Goal: Task Accomplishment & Management: Use online tool/utility

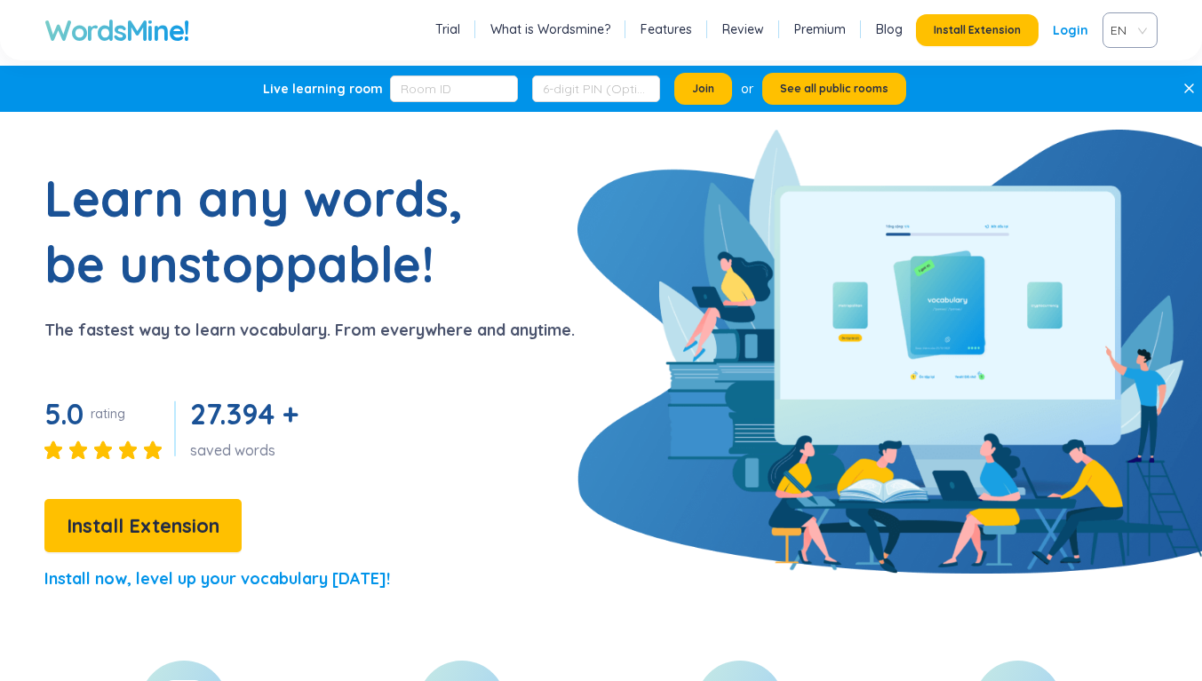
click at [197, 531] on span "Install Extension" at bounding box center [143, 526] width 153 height 31
click at [1110, 35] on span "EN" at bounding box center [1126, 30] width 32 height 27
click at [1032, 105] on div "VIE" at bounding box center [1032, 98] width 34 height 20
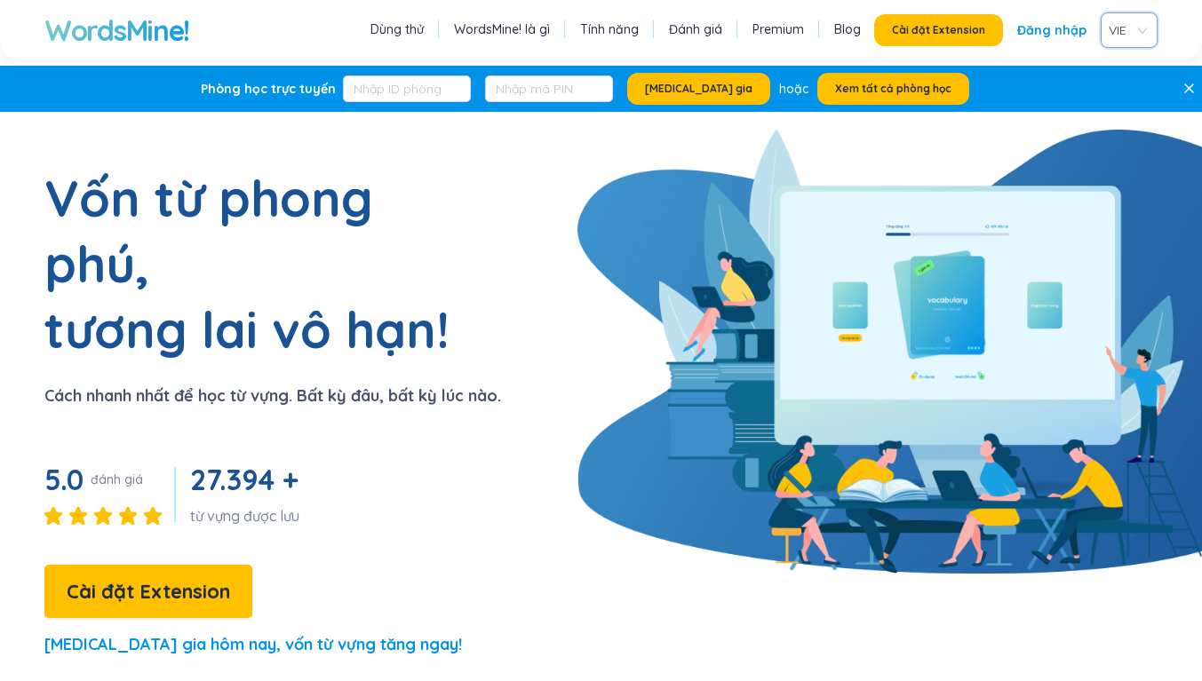
click at [874, 40] on button "Cài đặt Extension" at bounding box center [938, 30] width 129 height 32
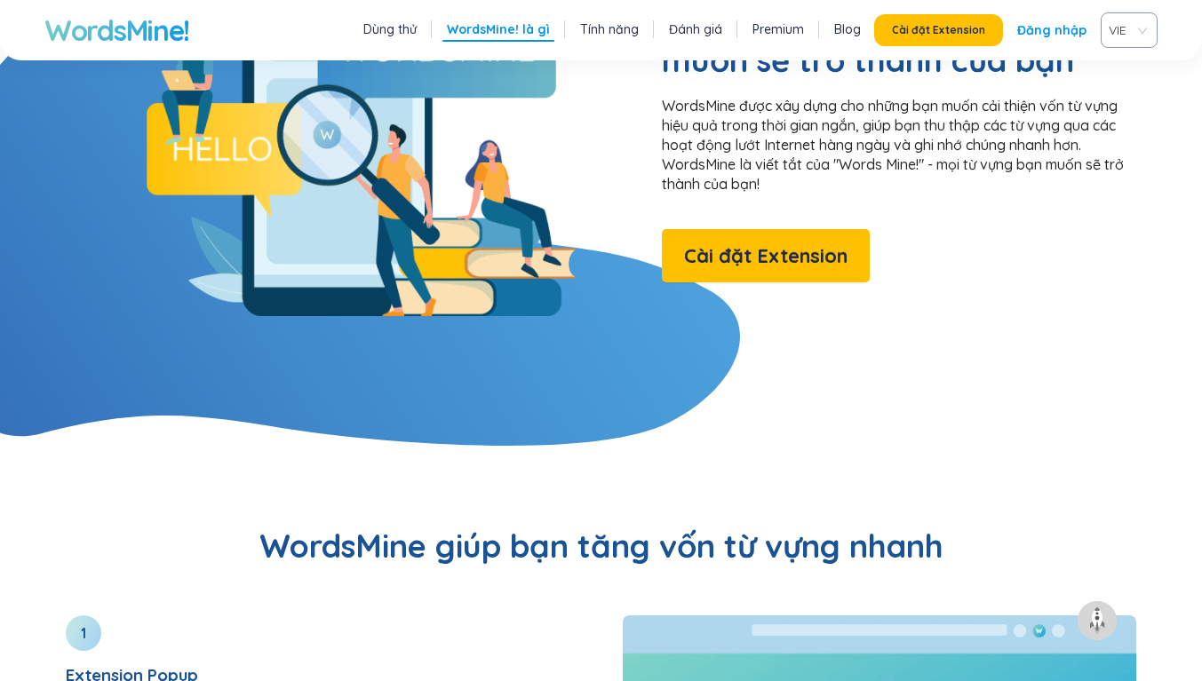
scroll to position [1584, 0]
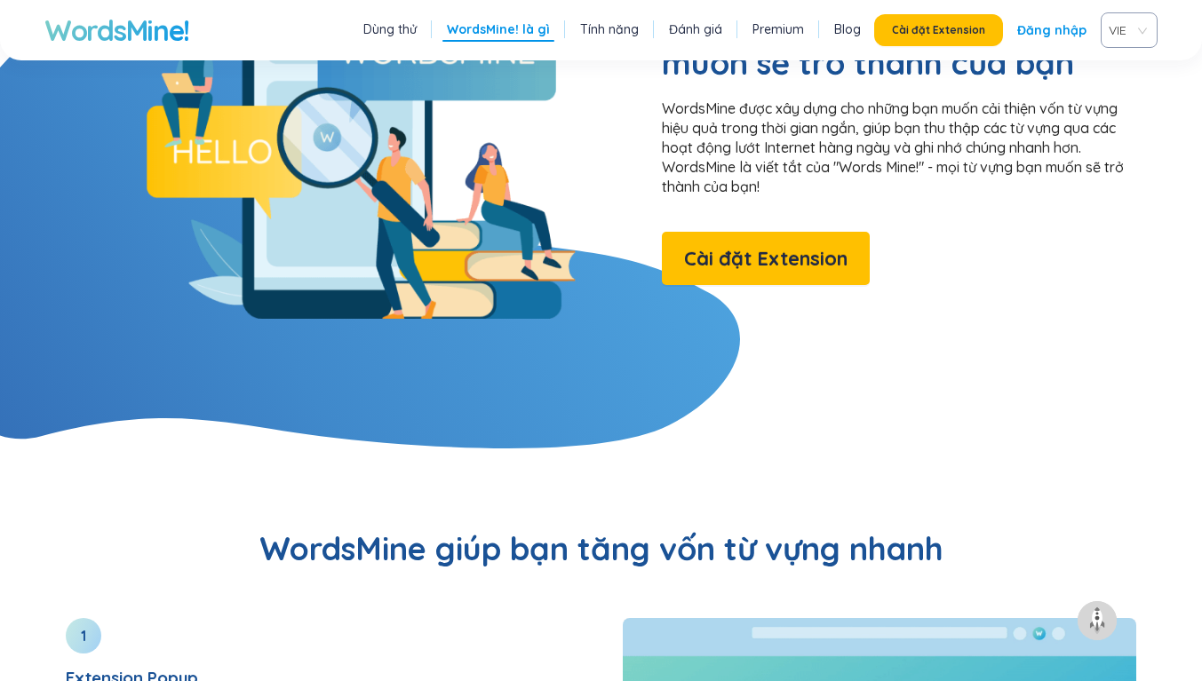
click at [695, 243] on span "Cài đặt Extension" at bounding box center [765, 258] width 163 height 31
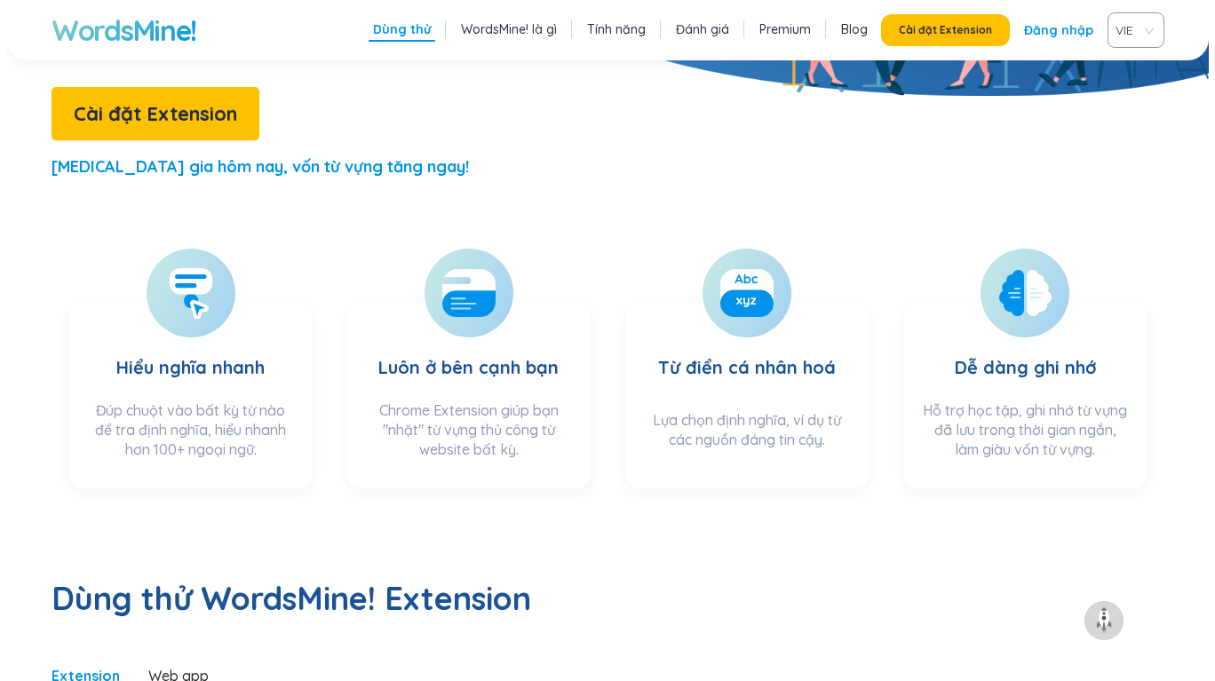
scroll to position [0, 0]
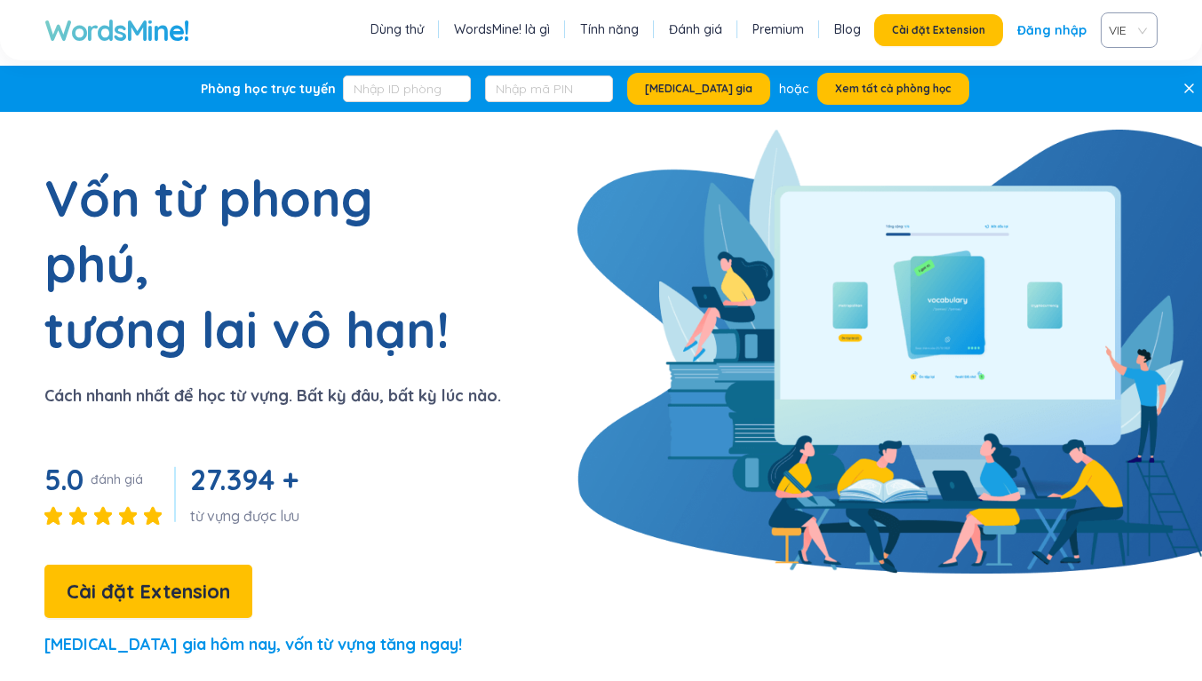
click at [1017, 31] on link "Đăng nhập" at bounding box center [1051, 30] width 69 height 32
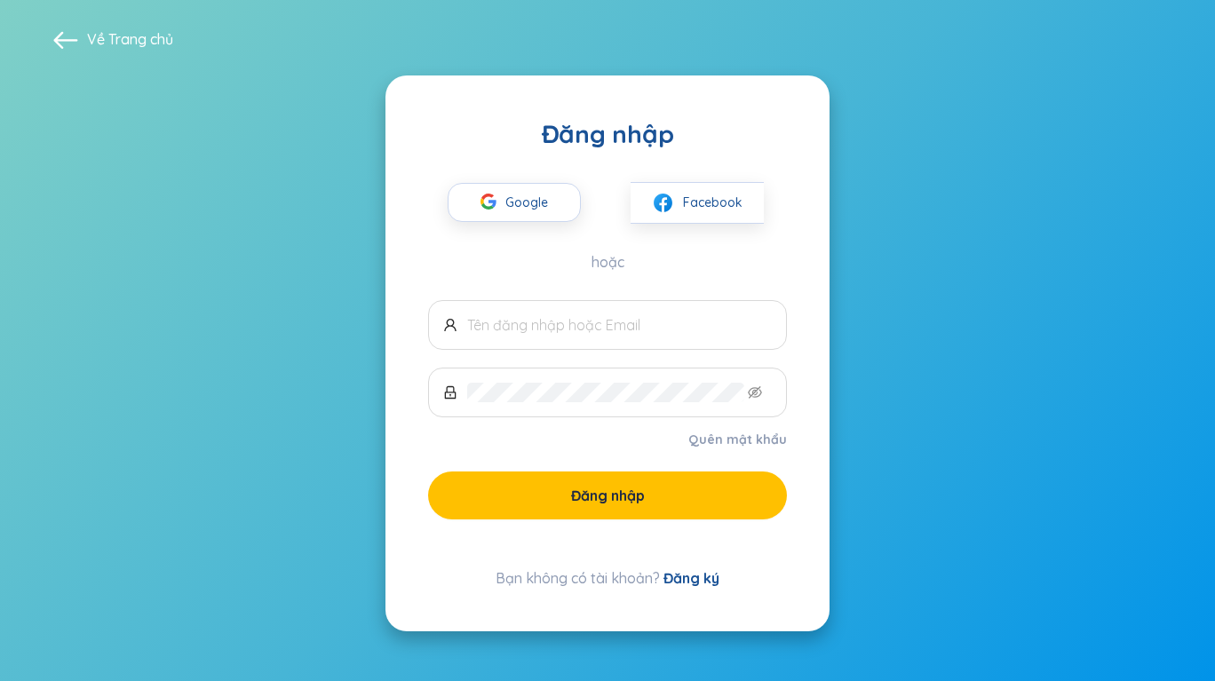
click at [671, 199] on img at bounding box center [663, 203] width 22 height 22
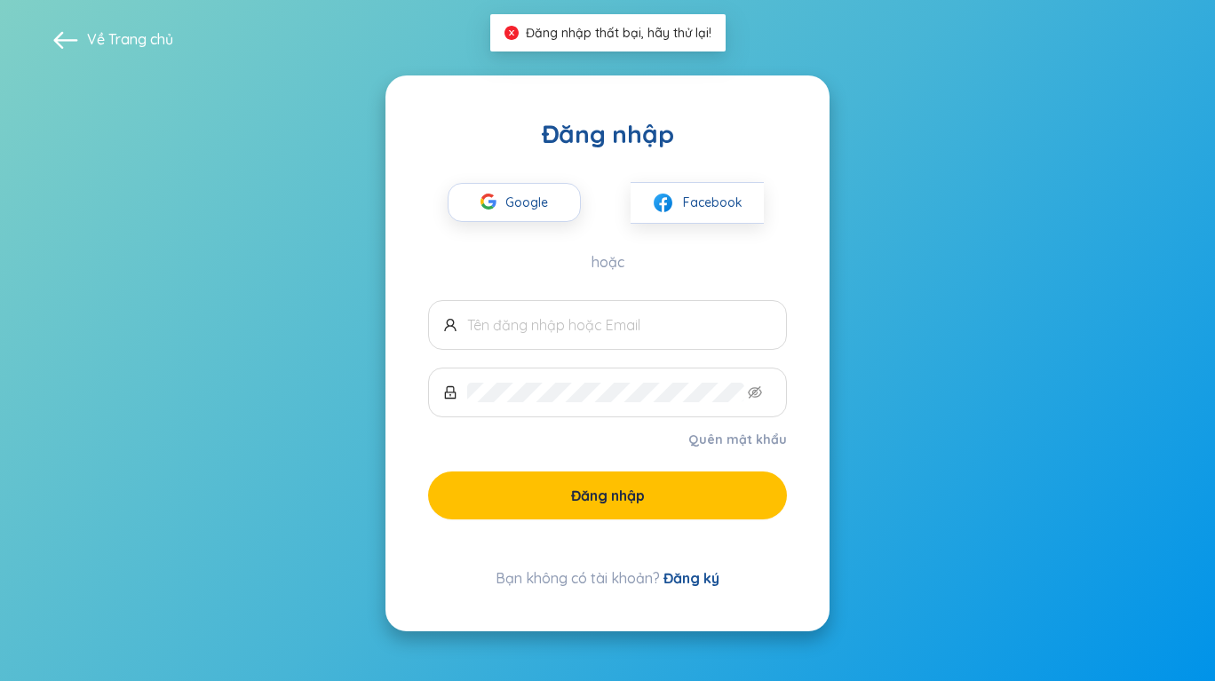
click at [514, 205] on span "Google" at bounding box center [531, 202] width 52 height 37
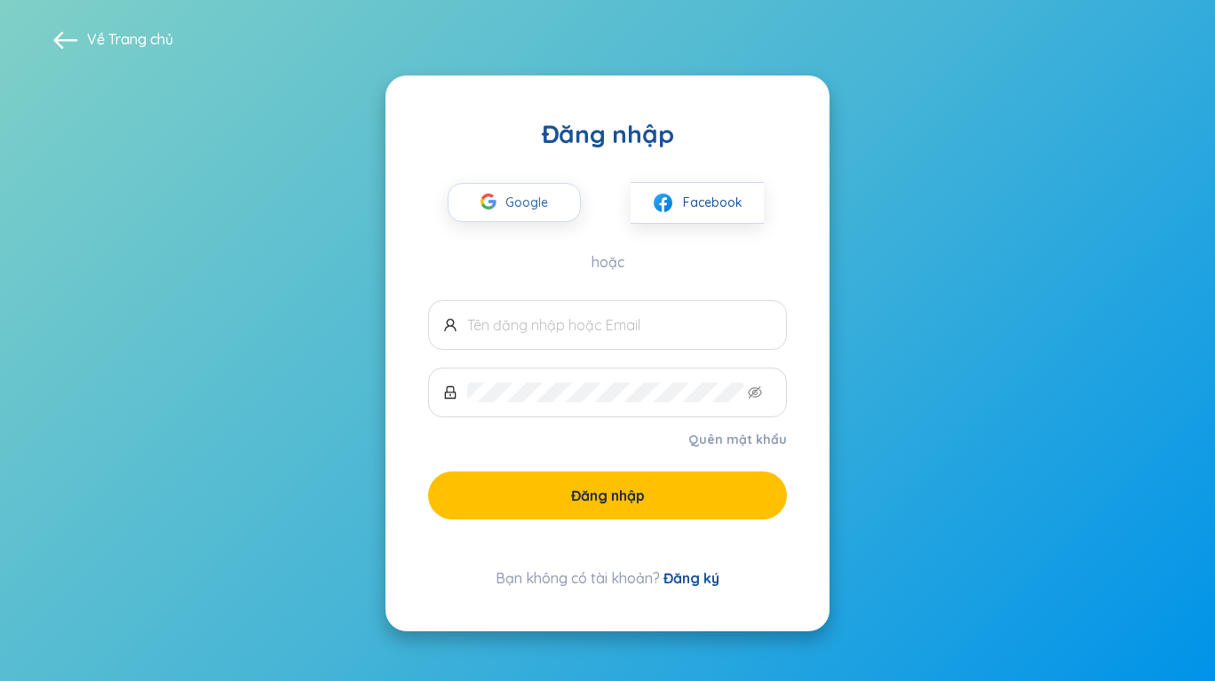
click at [496, 210] on div "button" at bounding box center [489, 204] width 34 height 39
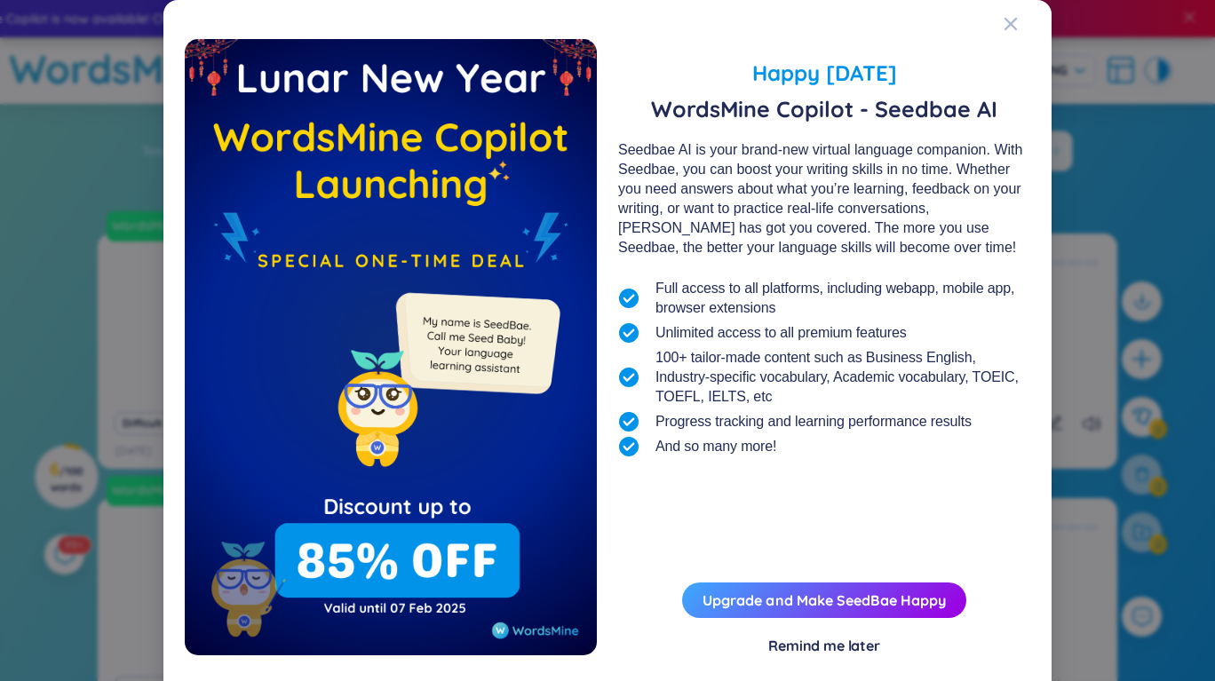
click at [802, 653] on div "Remind me later" at bounding box center [824, 646] width 112 height 20
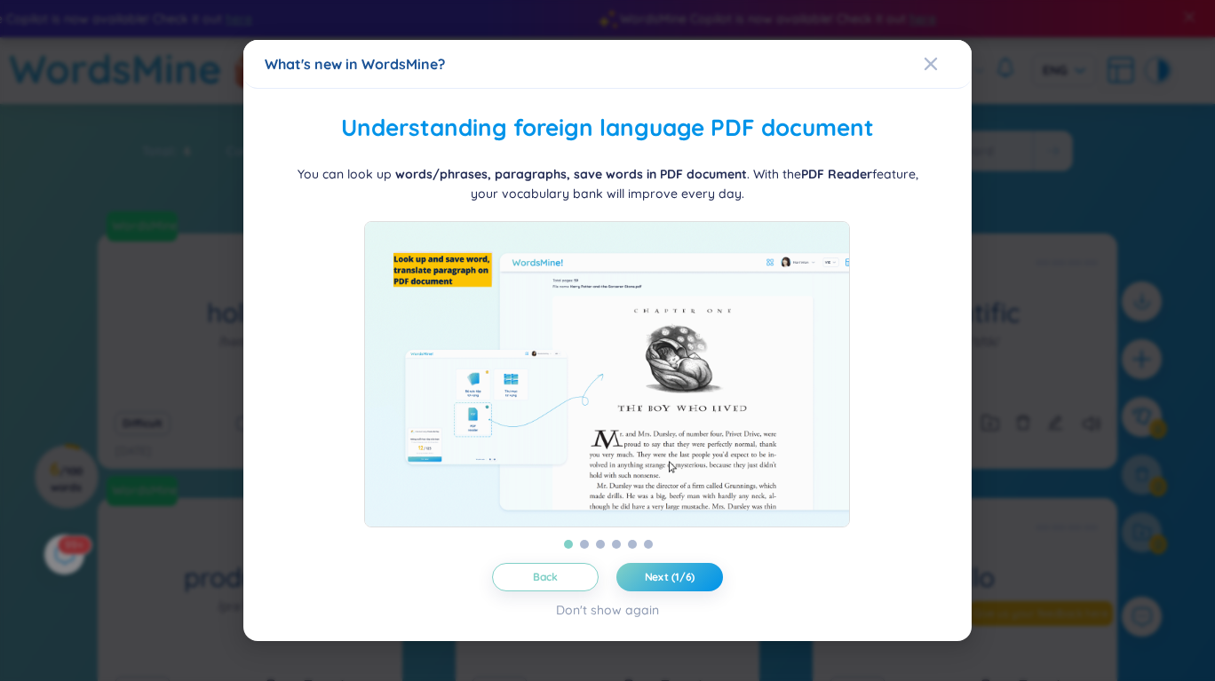
click at [936, 58] on icon "Close" at bounding box center [931, 64] width 12 height 12
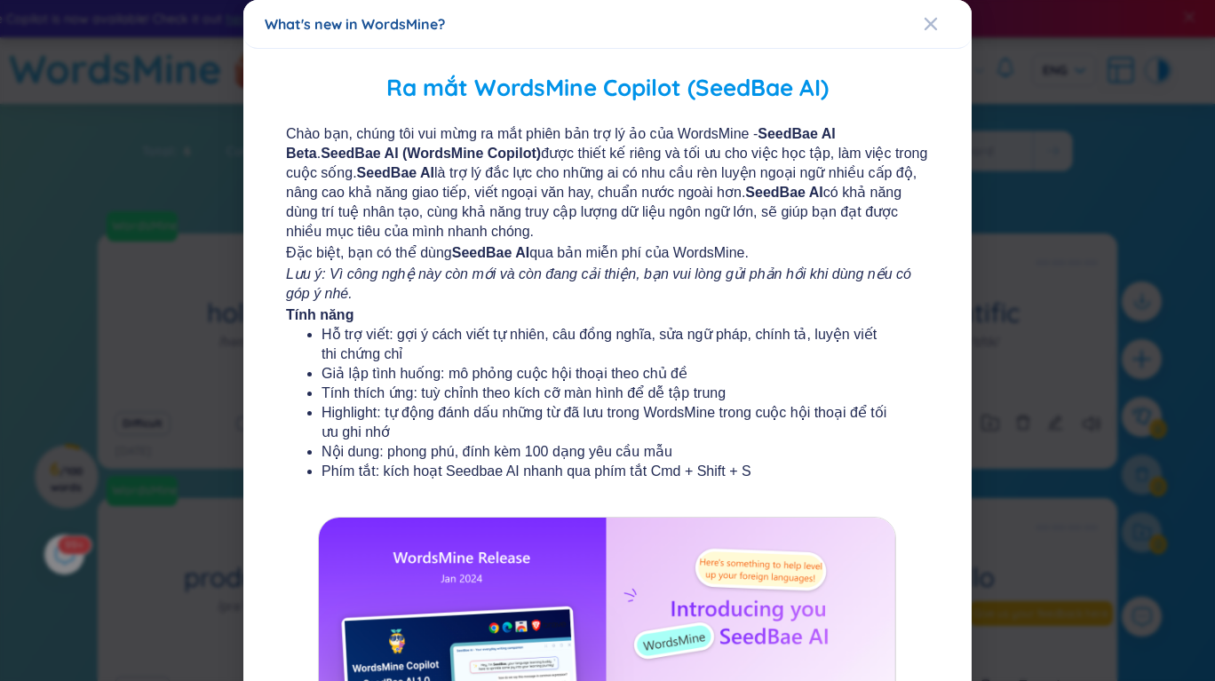
click at [924, 34] on div "Close" at bounding box center [931, 24] width 14 height 48
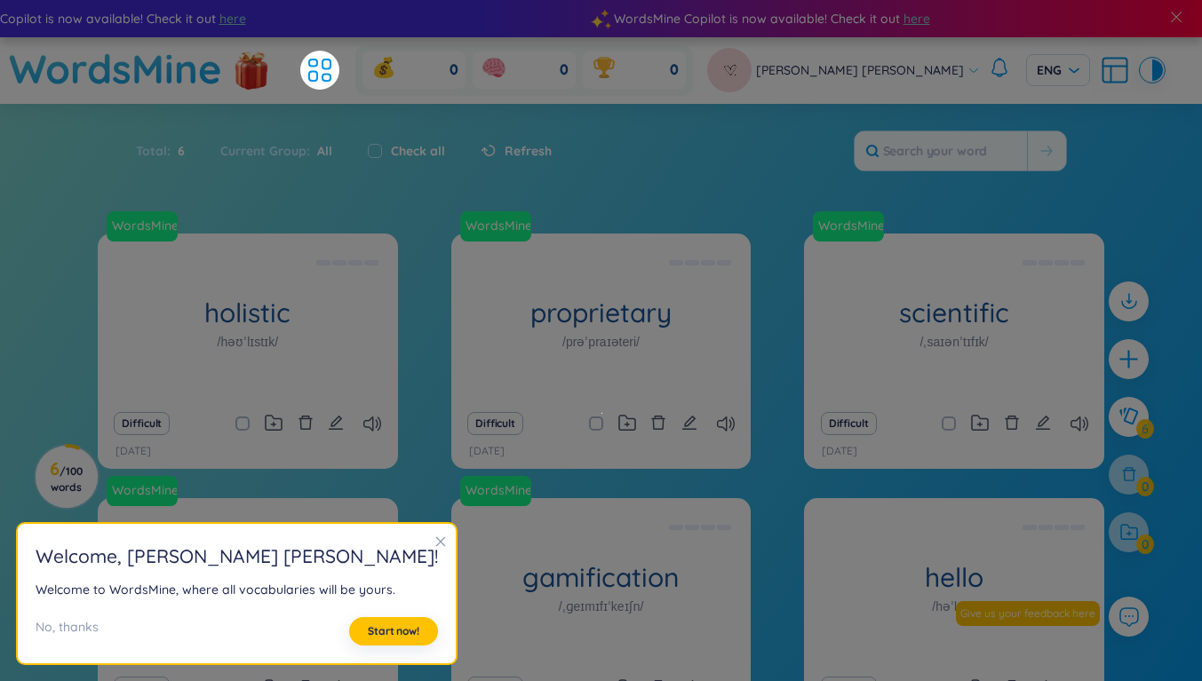
click at [436, 542] on icon "close" at bounding box center [441, 542] width 10 height 10
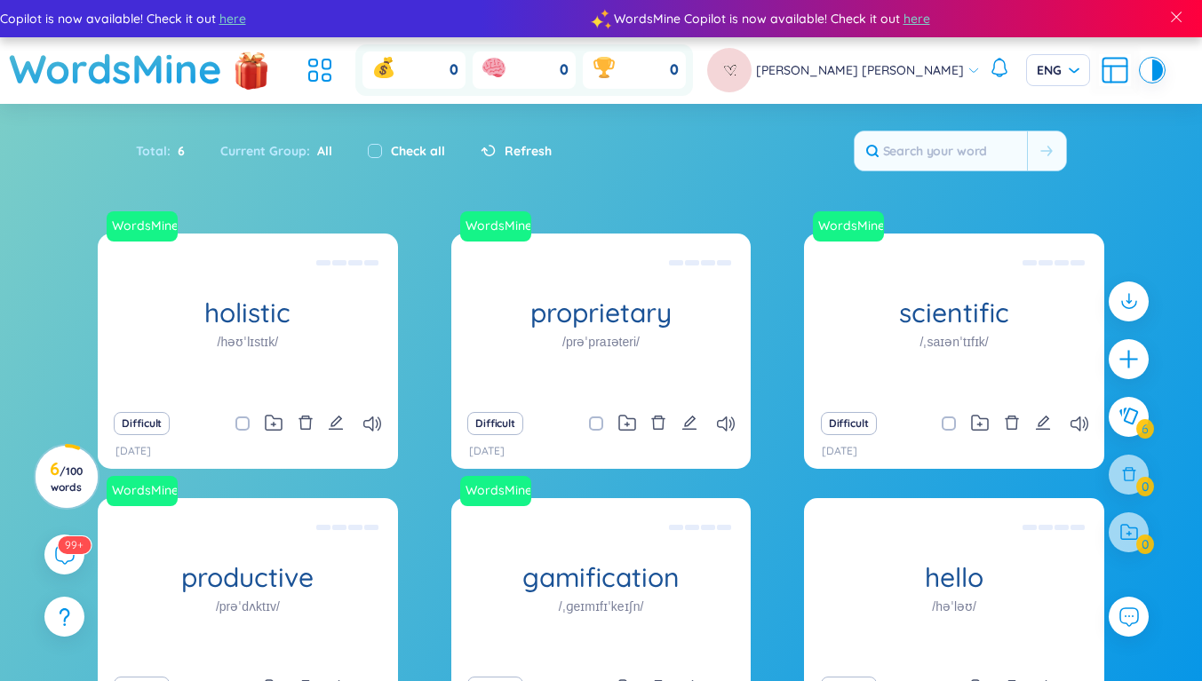
click at [69, 84] on h1 "WordsMine" at bounding box center [115, 68] width 213 height 63
click at [74, 73] on h1 "WordsMine" at bounding box center [115, 68] width 213 height 63
click at [77, 70] on h1 "WordsMine" at bounding box center [115, 68] width 213 height 63
click at [336, 78] on icon at bounding box center [320, 70] width 32 height 32
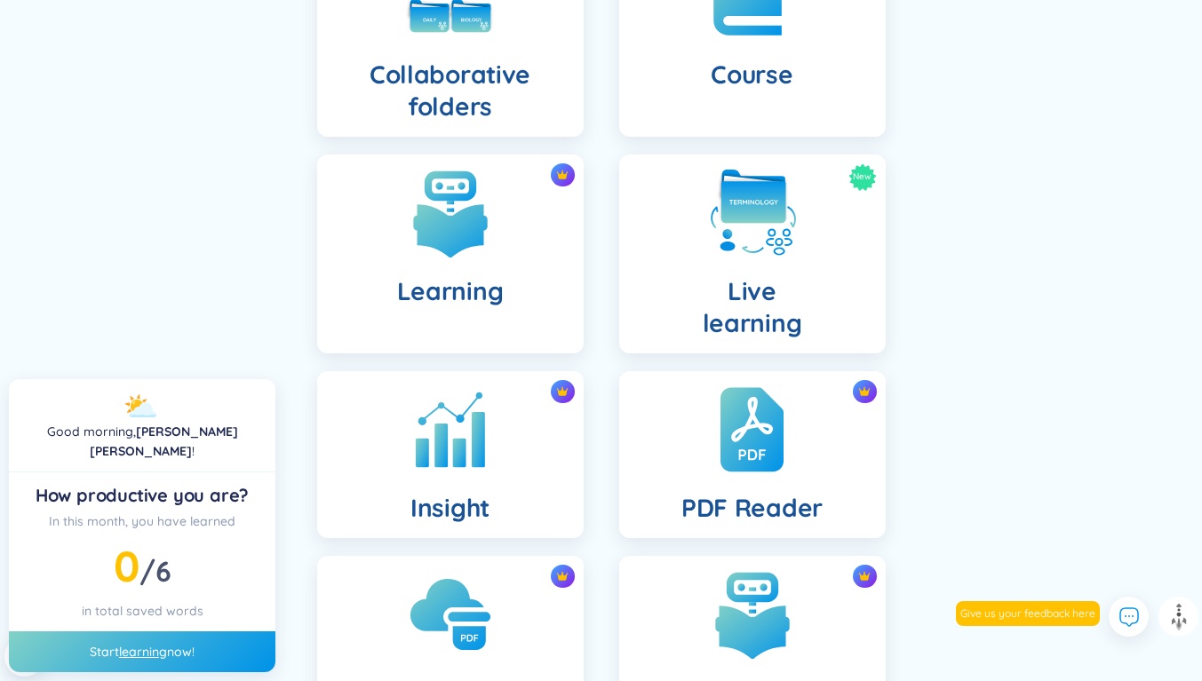
scroll to position [435, 0]
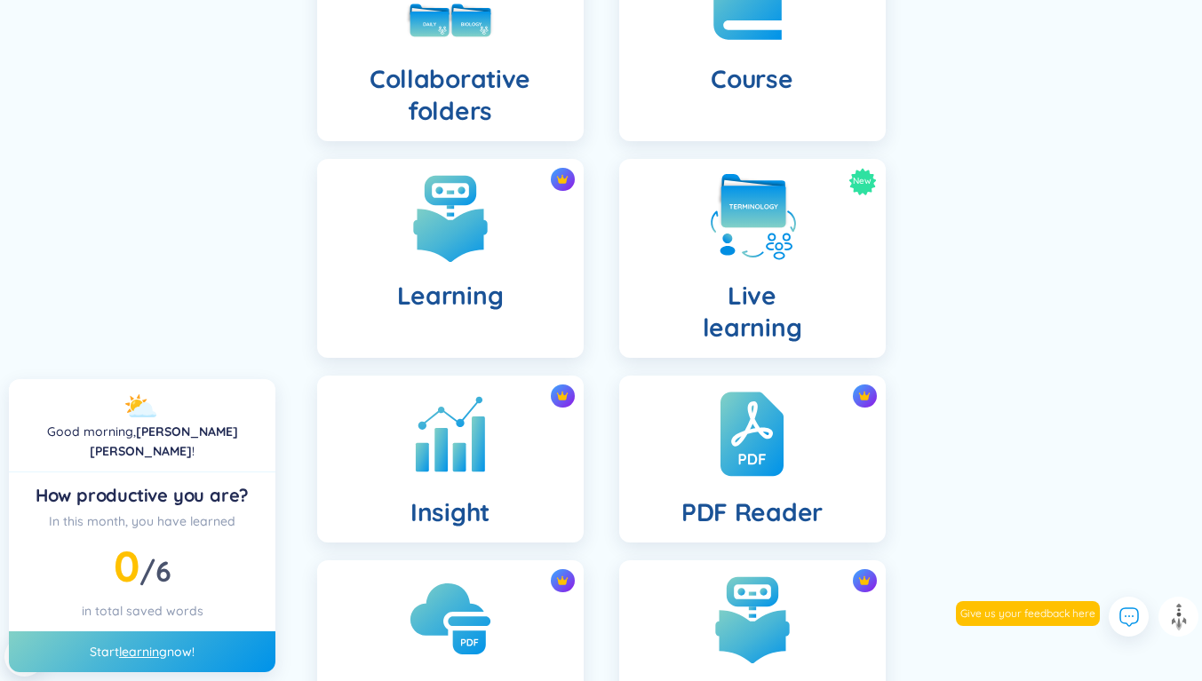
click at [776, 485] on div "PDF Reader" at bounding box center [752, 459] width 266 height 167
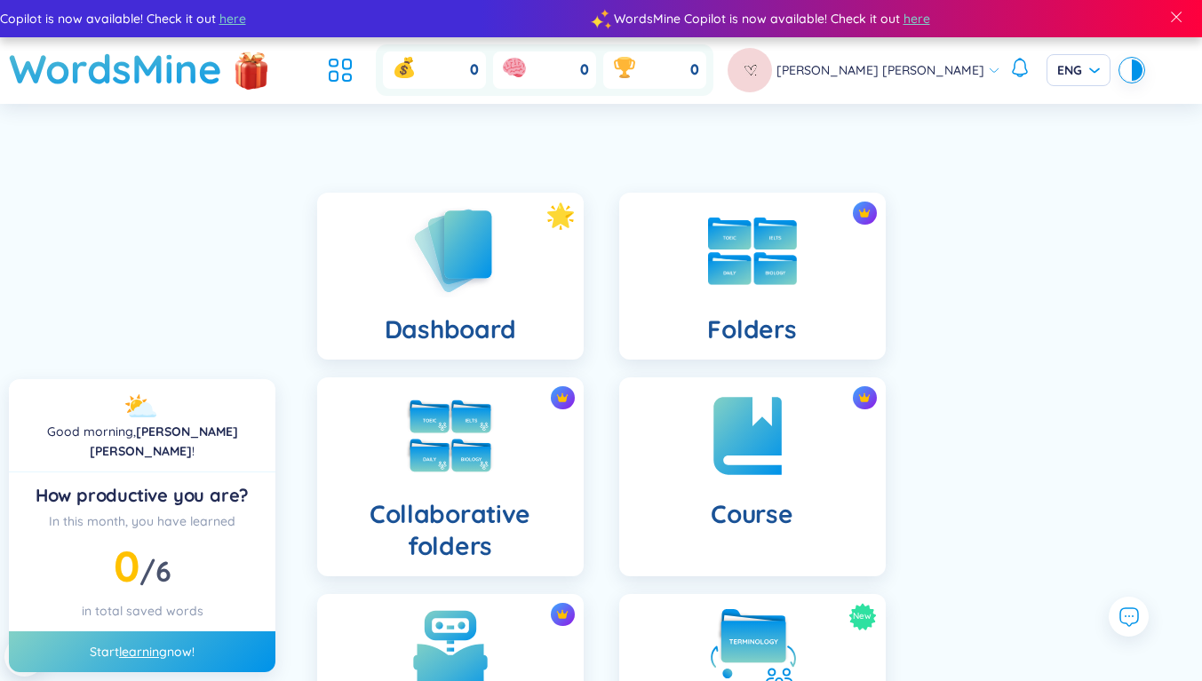
click at [881, 75] on span "[PERSON_NAME] [PERSON_NAME]" at bounding box center [880, 70] width 208 height 20
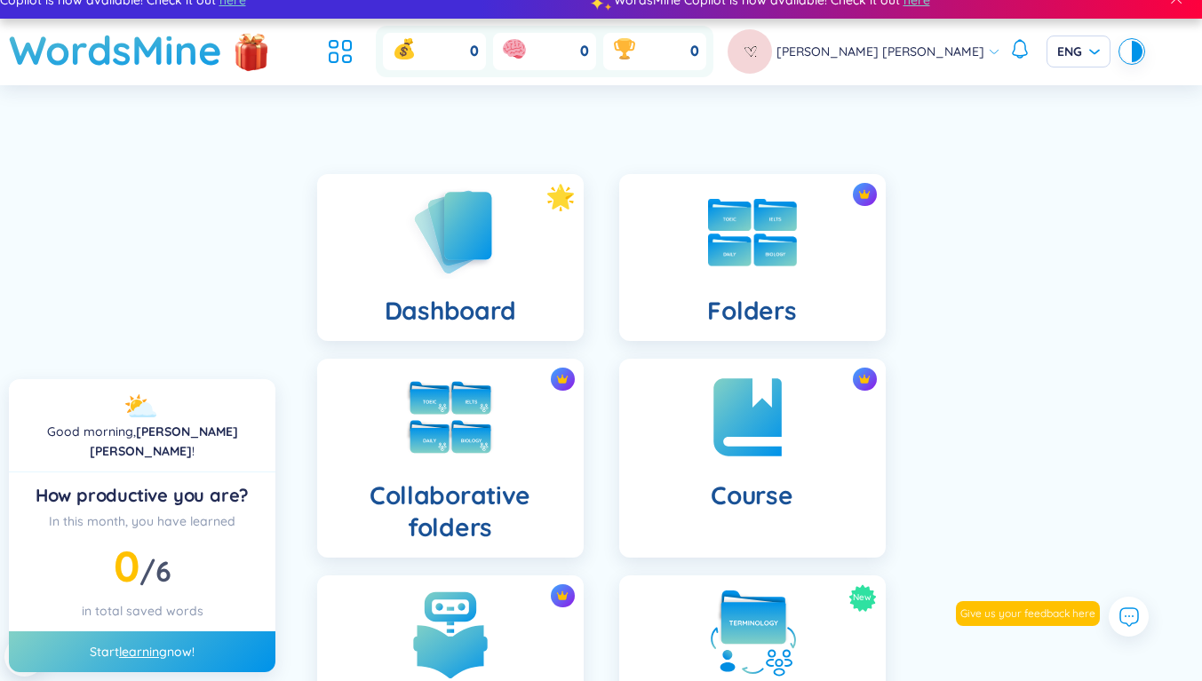
scroll to position [18, 0]
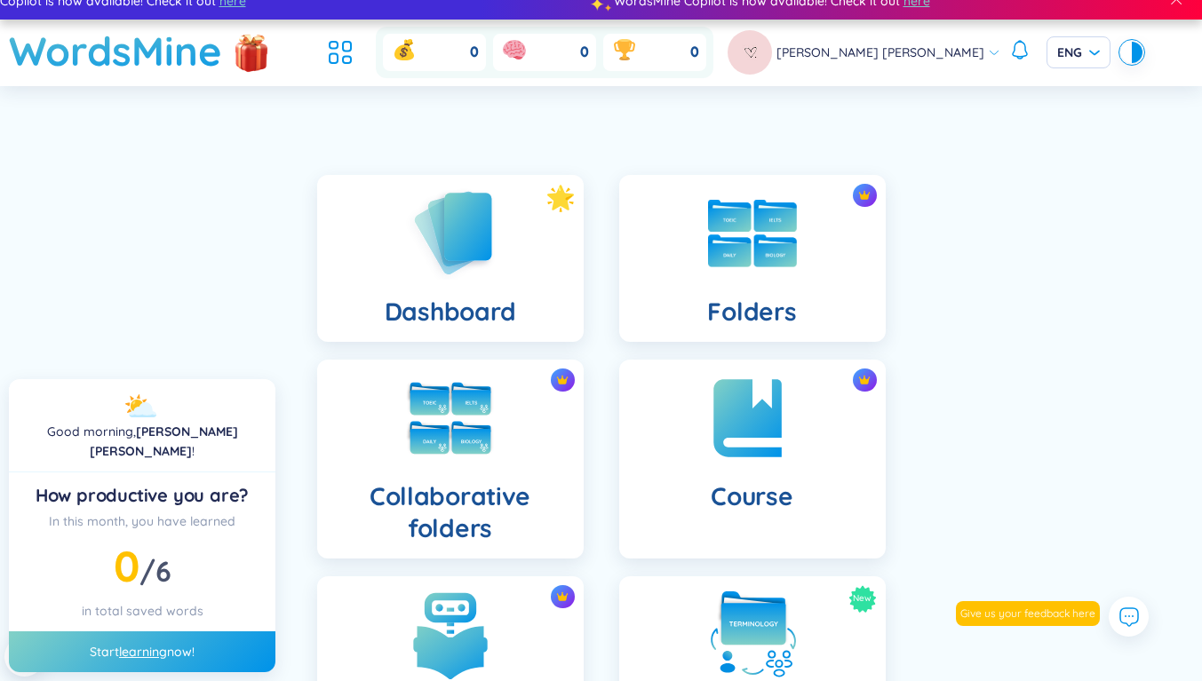
click at [866, 55] on span "[PERSON_NAME] [PERSON_NAME]" at bounding box center [880, 53] width 208 height 20
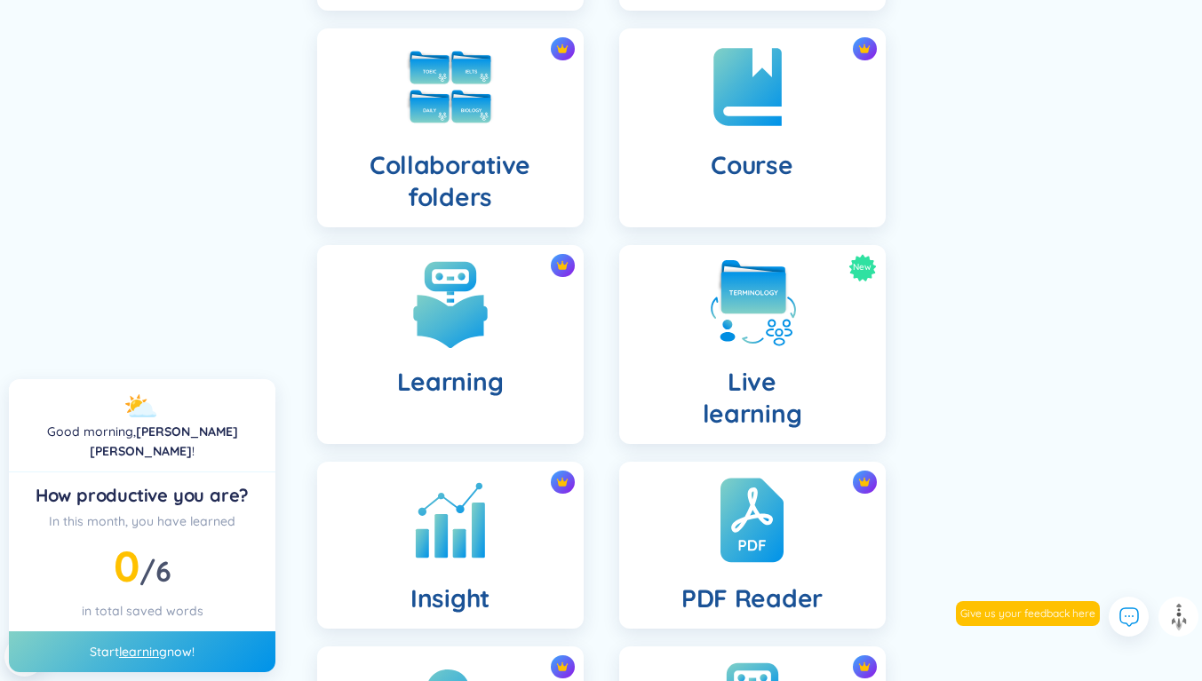
scroll to position [0, 0]
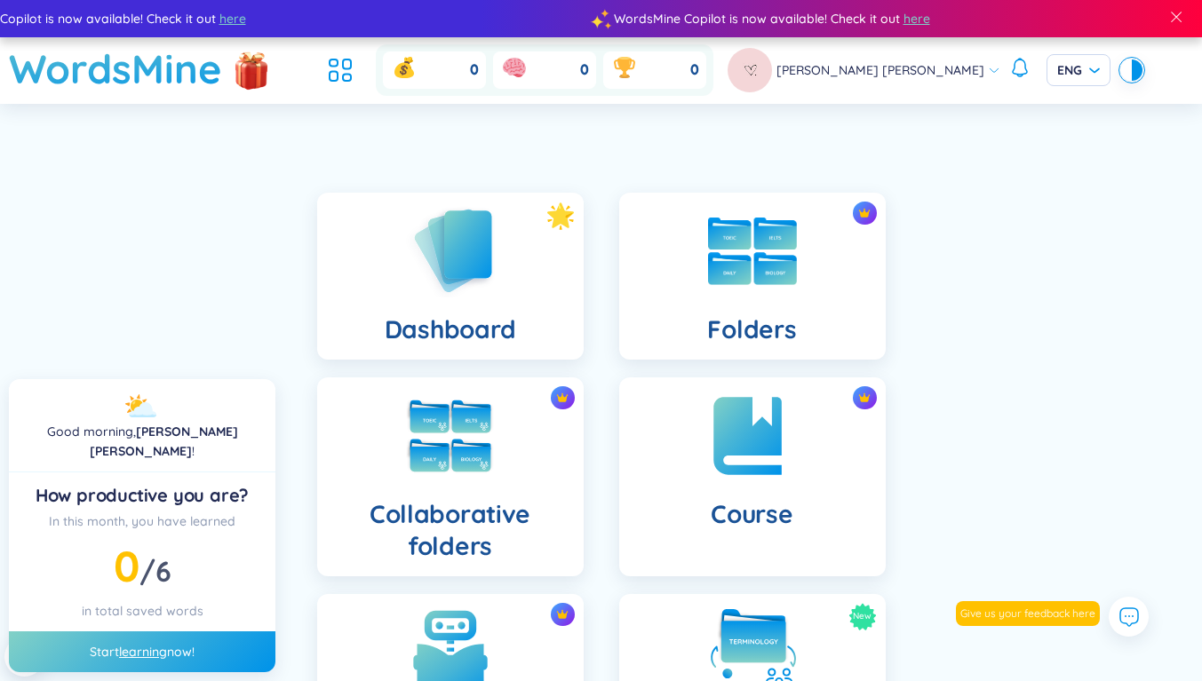
click at [818, 282] on div "Folders" at bounding box center [752, 276] width 266 height 167
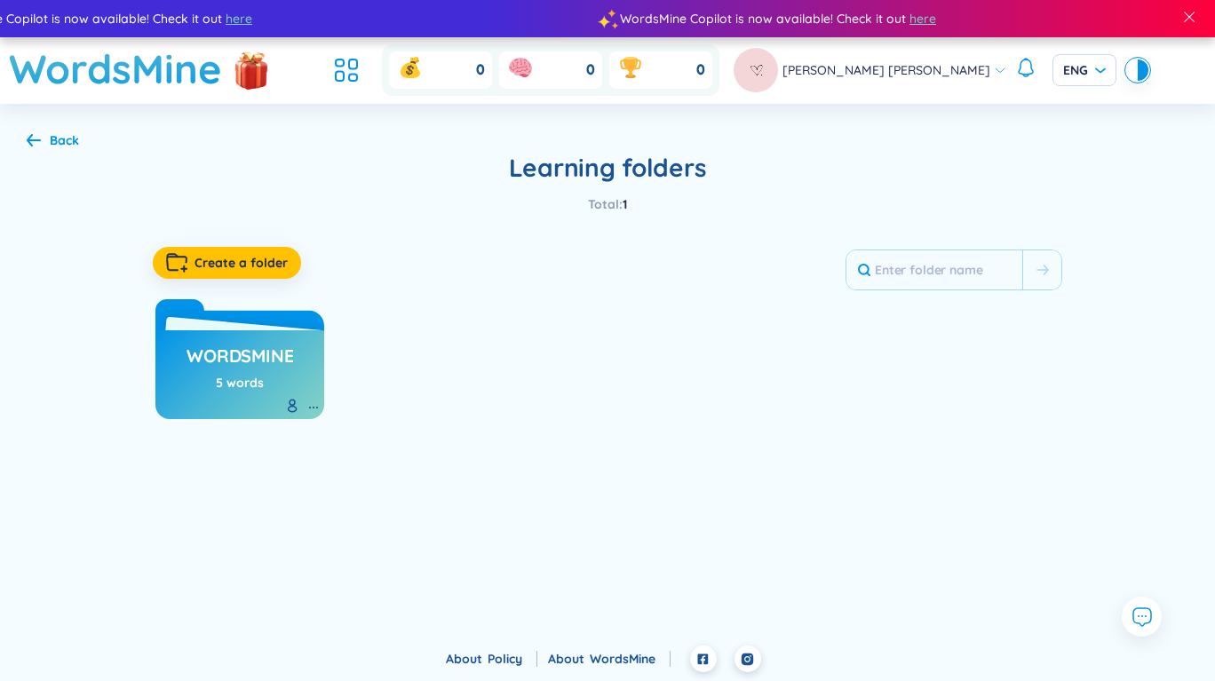
click at [273, 377] on h3 "WordsMine" at bounding box center [240, 361] width 107 height 34
